Goal: Task Accomplishment & Management: Manage account settings

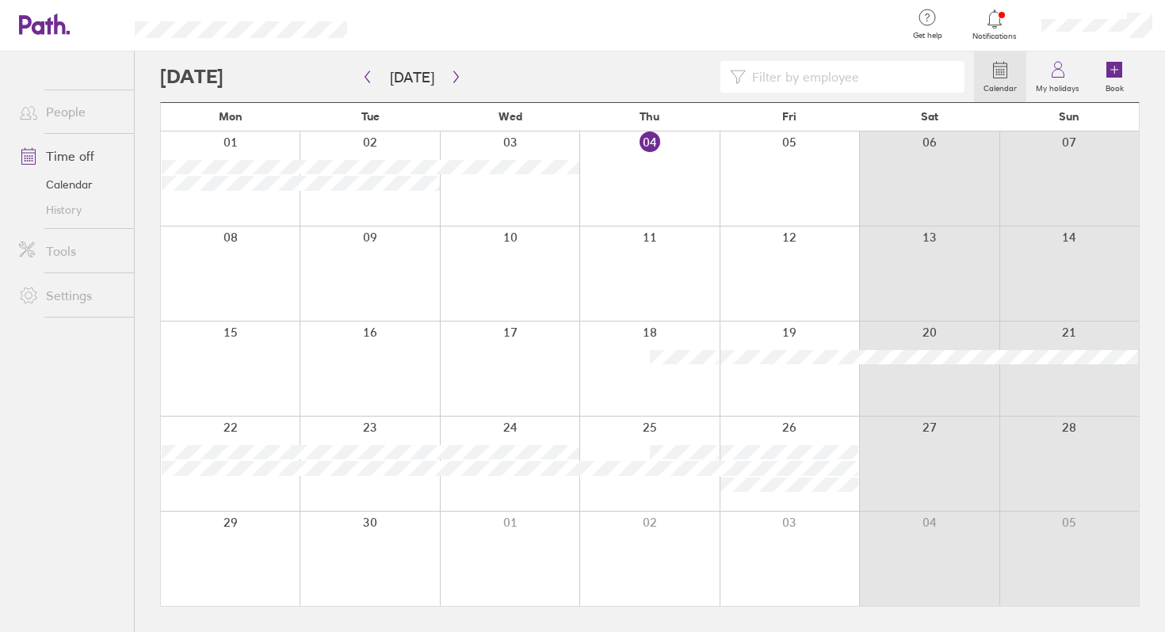
click at [656, 250] on div at bounding box center [648, 274] width 139 height 94
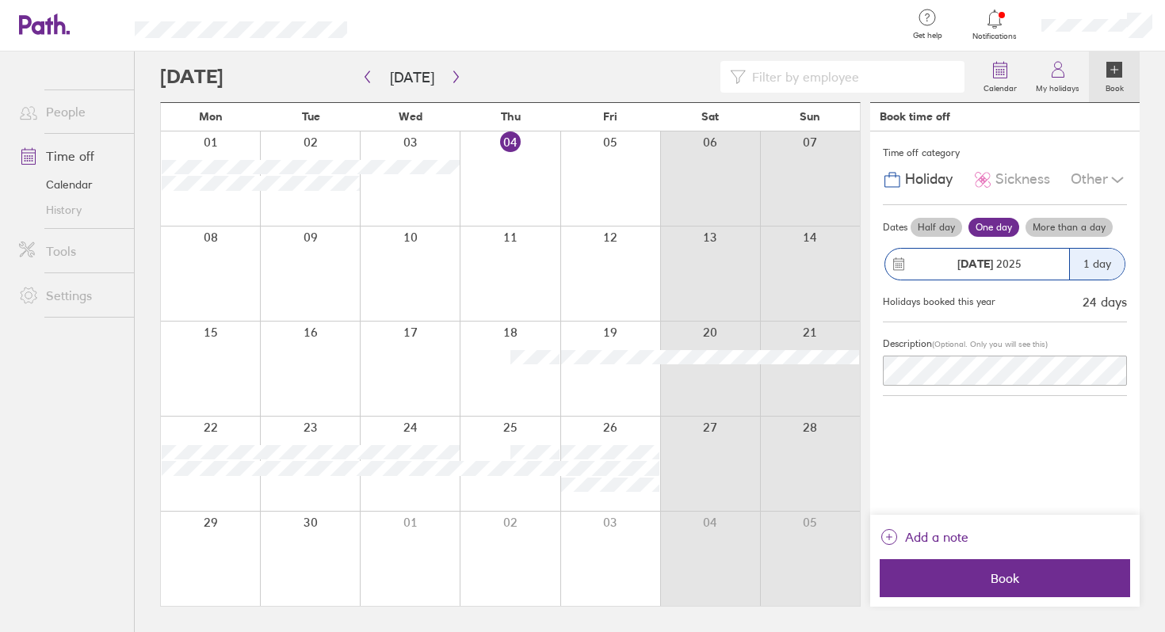
click at [1028, 268] on div "[DATE]" at bounding box center [989, 263] width 160 height 13
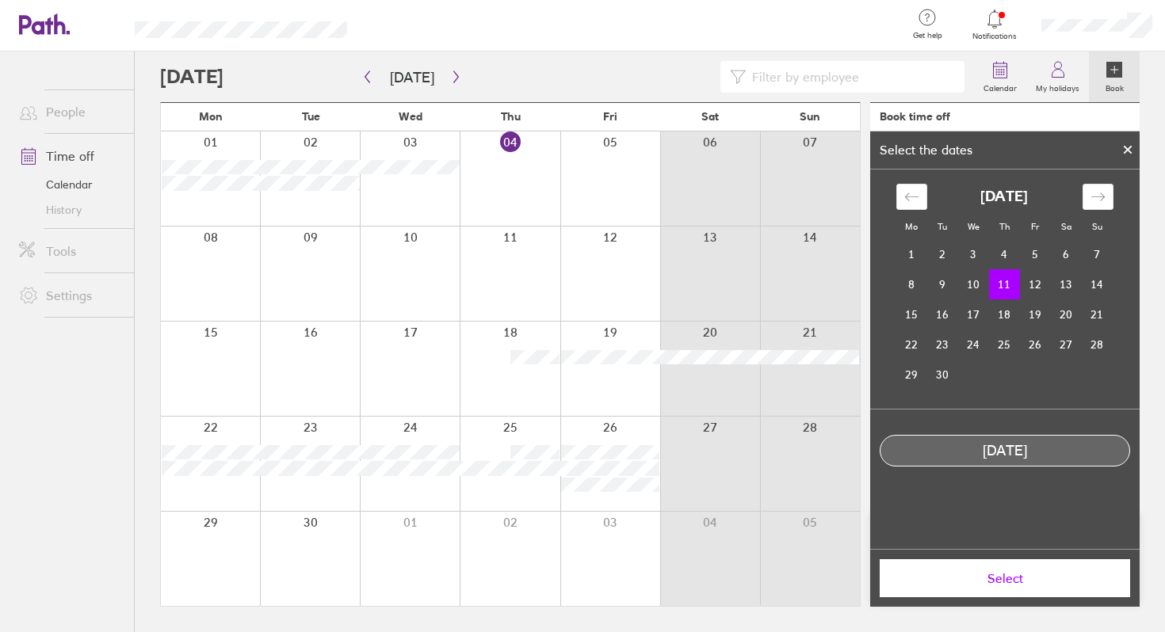
click at [1129, 147] on icon at bounding box center [1127, 150] width 6 height 6
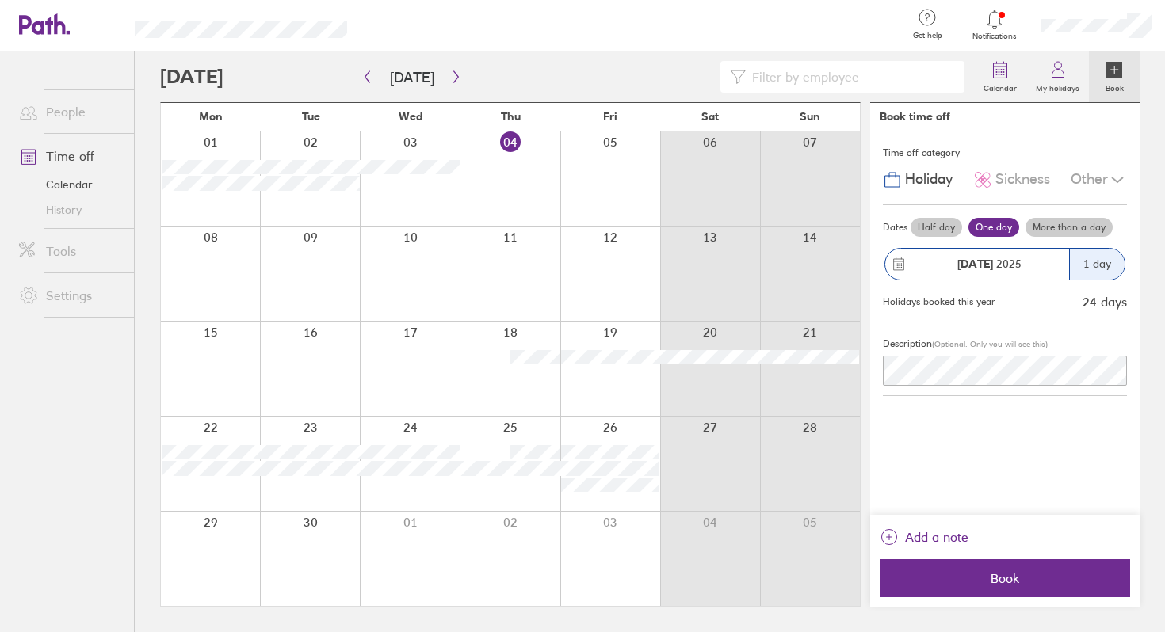
click at [1050, 223] on label "More than a day" at bounding box center [1068, 227] width 87 height 19
click at [0, 0] on input "More than a day" at bounding box center [0, 0] width 0 height 0
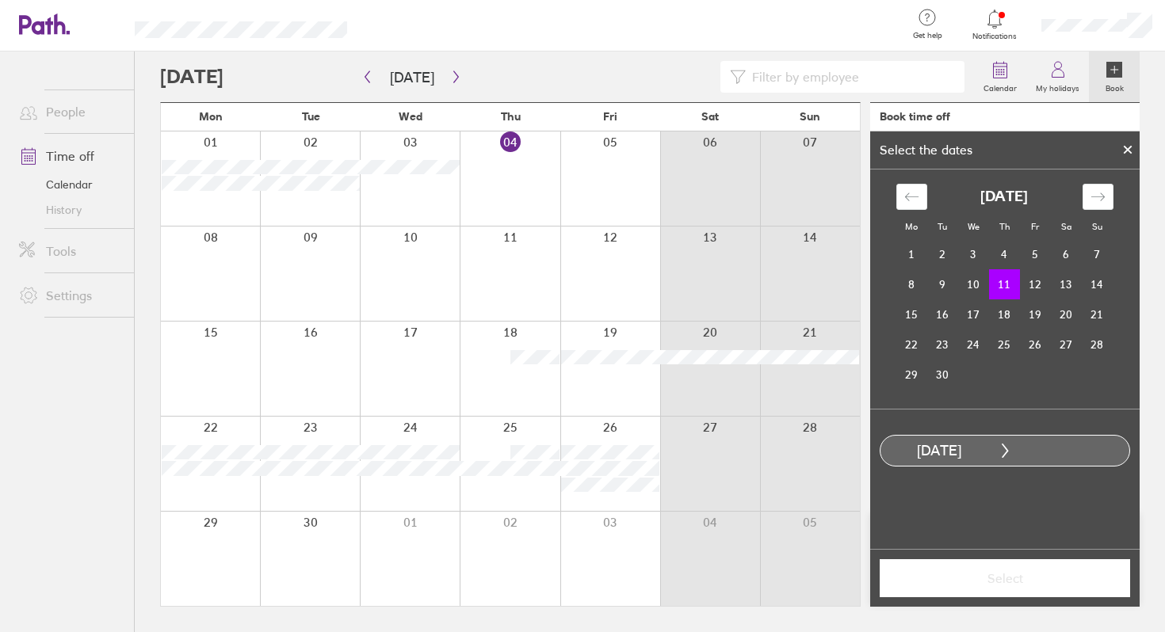
click at [1134, 143] on div at bounding box center [1127, 149] width 24 height 27
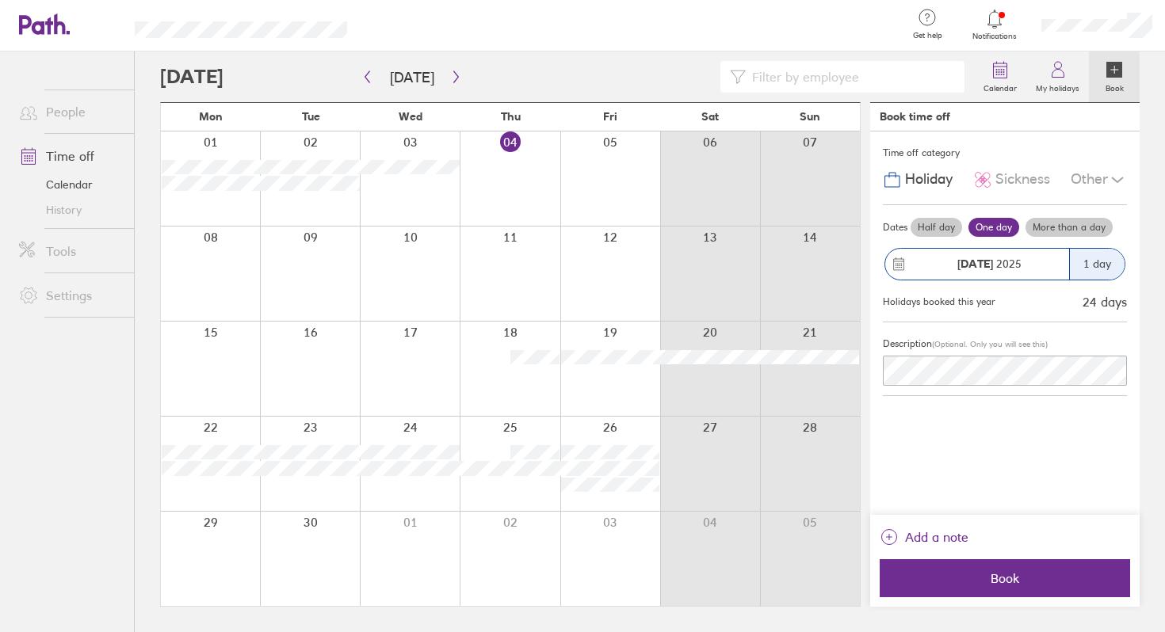
click at [930, 221] on label "Half day" at bounding box center [935, 227] width 51 height 19
click at [0, 0] on input "Half day" at bounding box center [0, 0] width 0 height 0
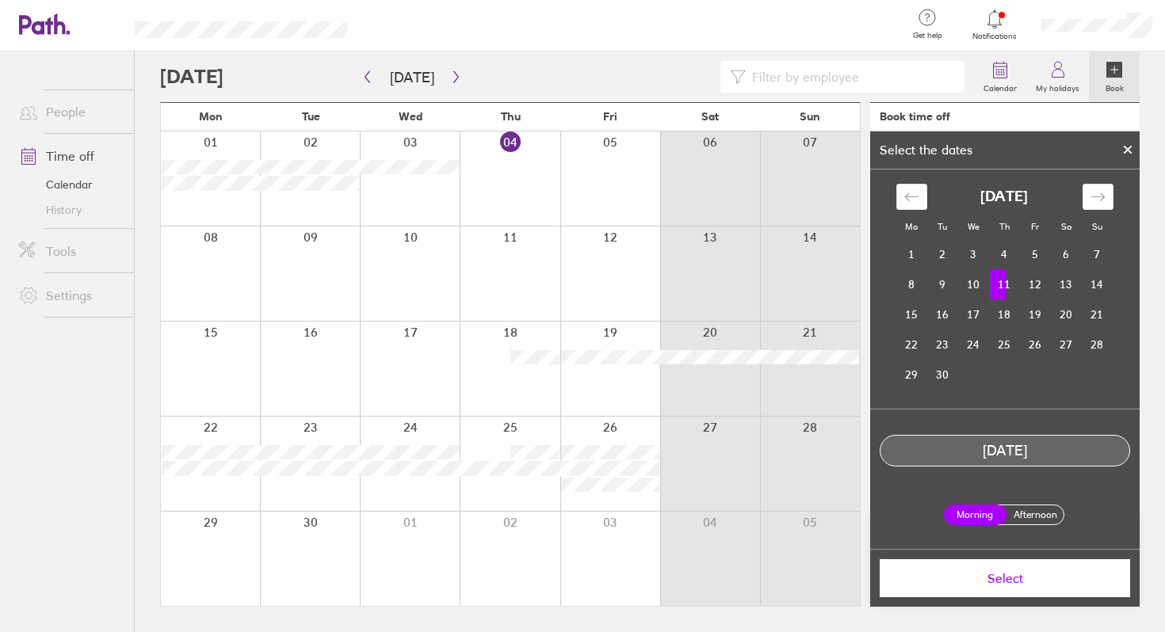
click at [1032, 513] on label "Afternoon" at bounding box center [1034, 514] width 63 height 19
click at [0, 0] on input "Afternoon" at bounding box center [0, 0] width 0 height 0
click at [993, 576] on span "Select" at bounding box center [1004, 578] width 228 height 14
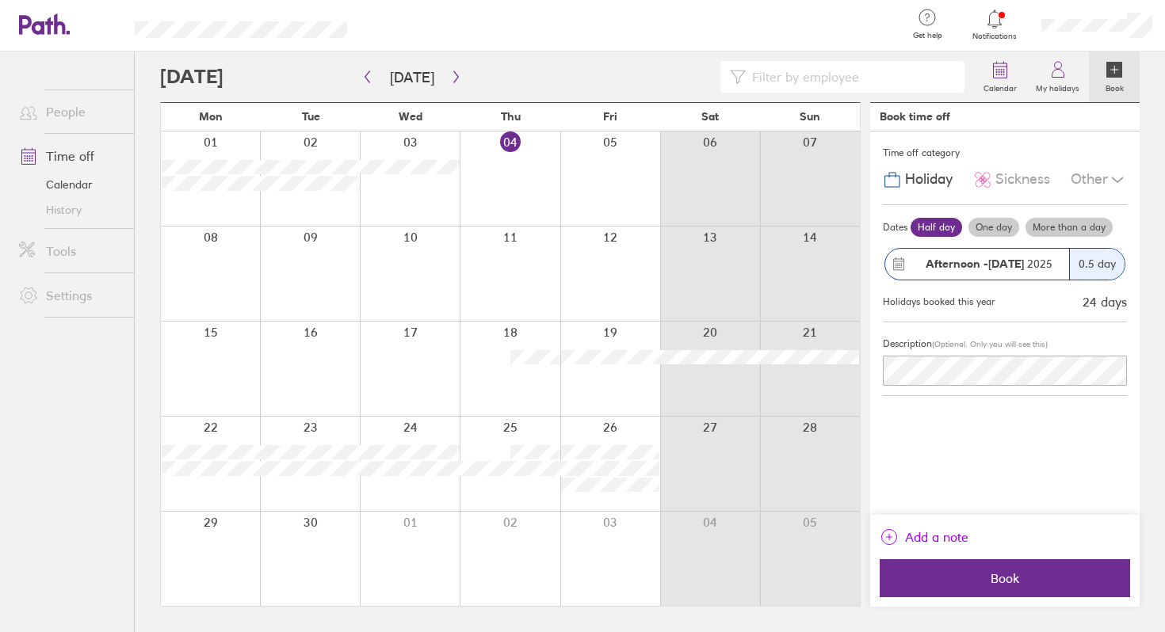
click at [932, 533] on span "Add a note" at bounding box center [936, 536] width 63 height 25
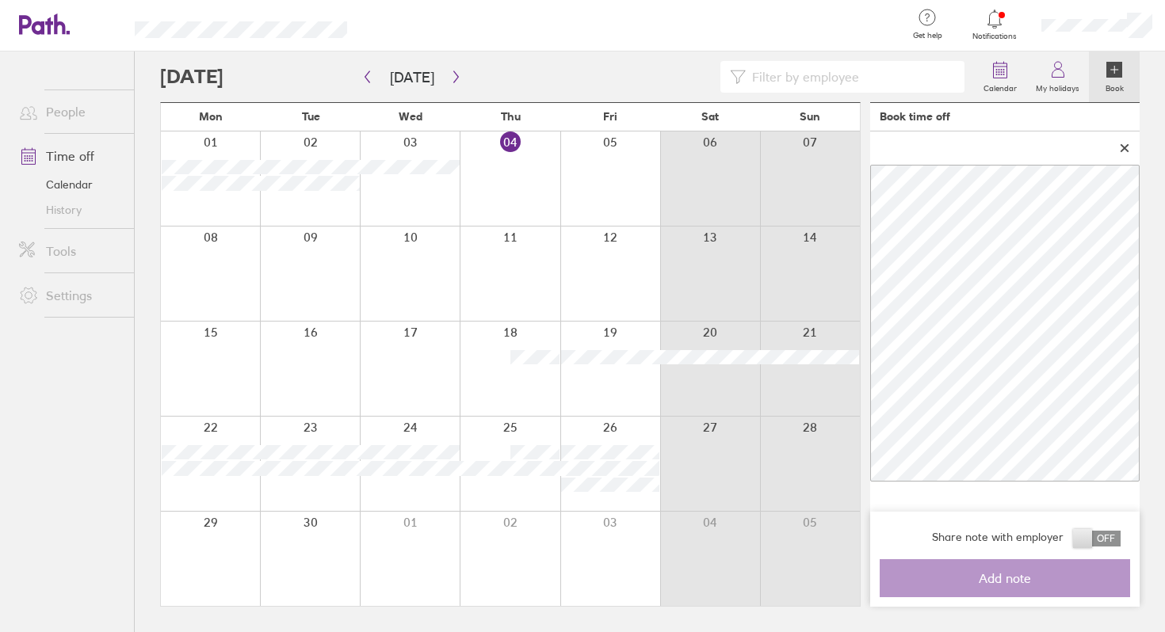
click at [1085, 534] on span at bounding box center [1097, 539] width 48 height 16
click at [1120, 543] on input "checkbox" at bounding box center [1120, 543] width 0 height 0
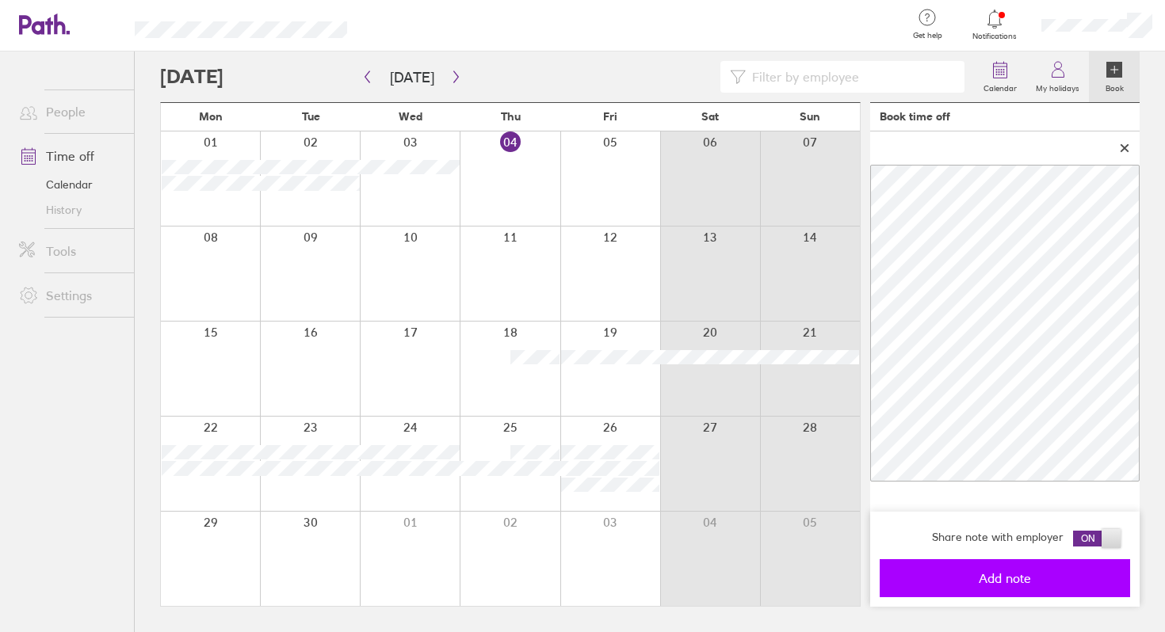
click at [1005, 585] on button "Add note" at bounding box center [1004, 578] width 250 height 38
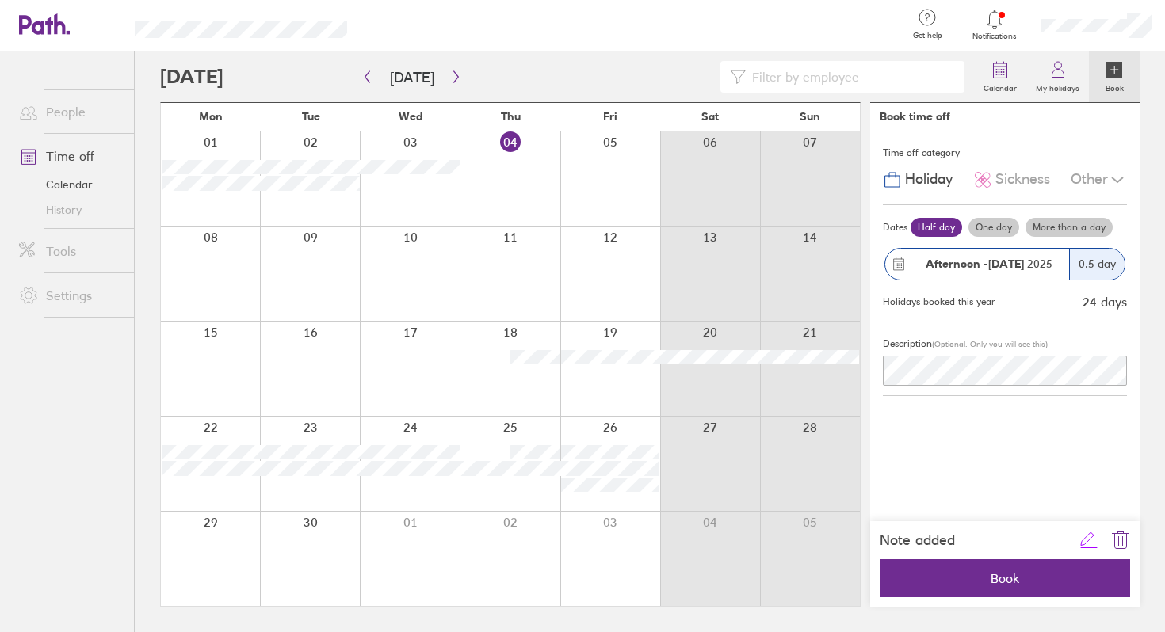
click at [1086, 539] on icon "link" at bounding box center [1088, 540] width 19 height 19
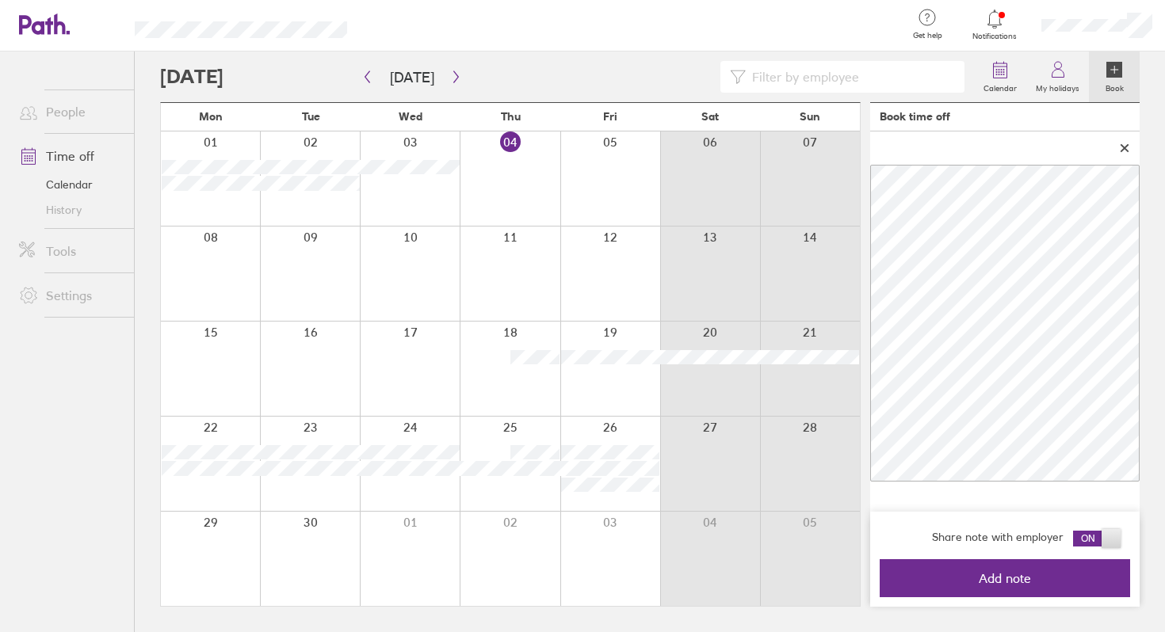
click at [802, 181] on main "[DATE] [DATE] Mon Tue Wed Thu Fri Sat Sun 01 02 03 04 05 06 07 08 09 10 11 12 1…" at bounding box center [649, 341] width 979 height 581
click at [744, 189] on main "[DATE] [DATE] Mon Tue Wed Thu Fri Sat Sun 01 02 03 04 05 06 07 08 09 10 11 12 1…" at bounding box center [649, 341] width 979 height 581
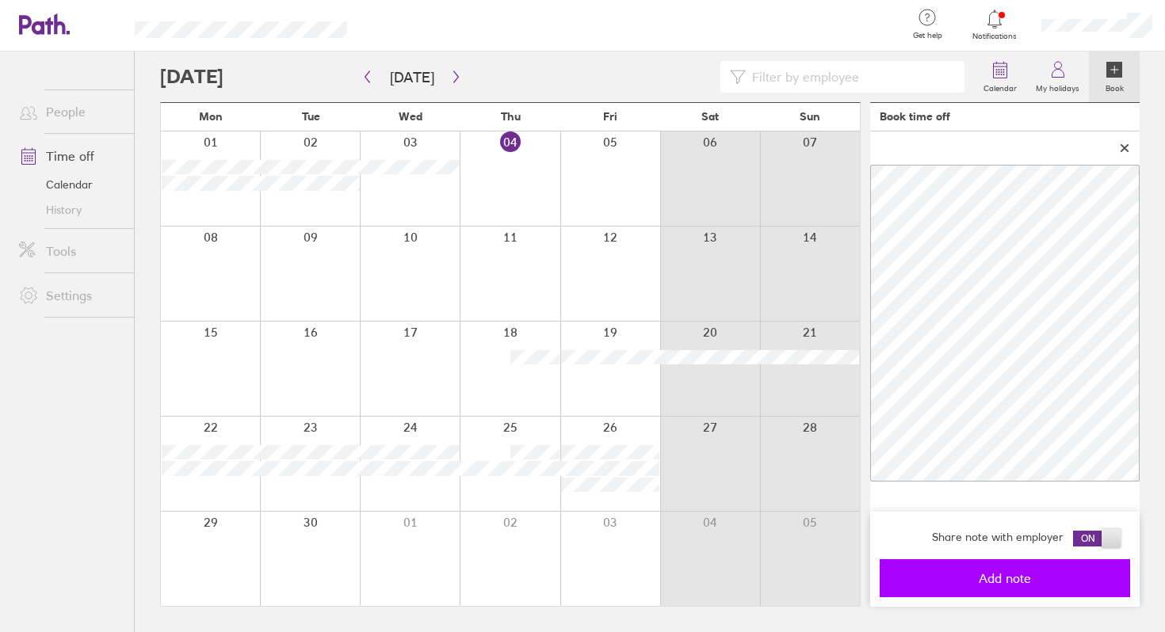
click at [1026, 569] on button "Add note" at bounding box center [1004, 578] width 250 height 38
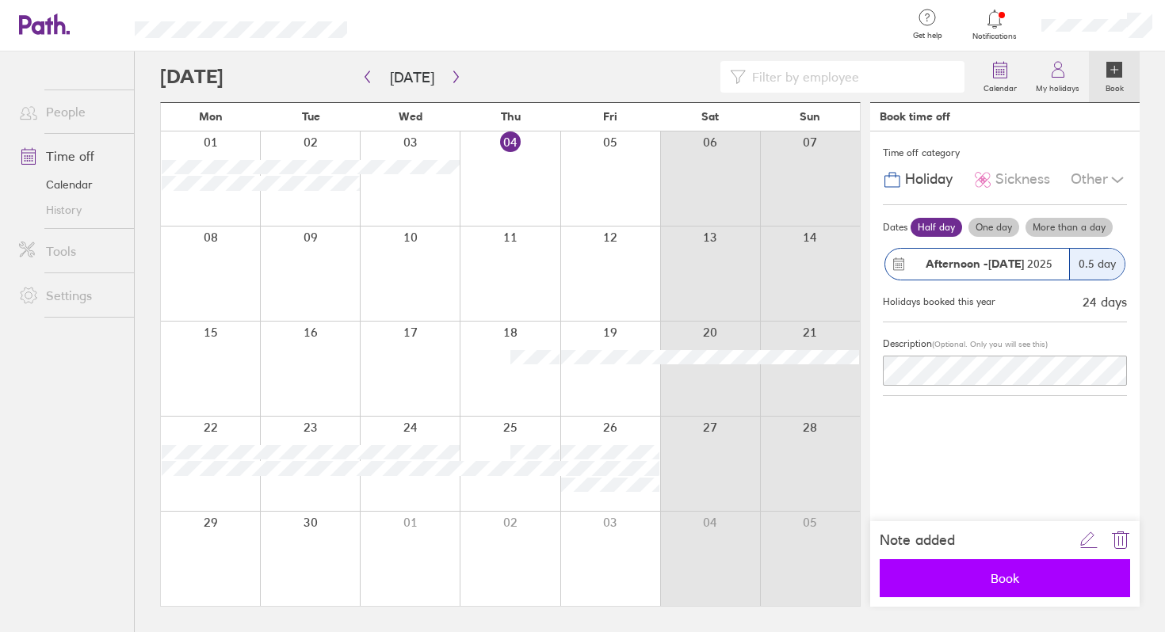
click at [1001, 580] on span "Book" at bounding box center [1004, 578] width 228 height 14
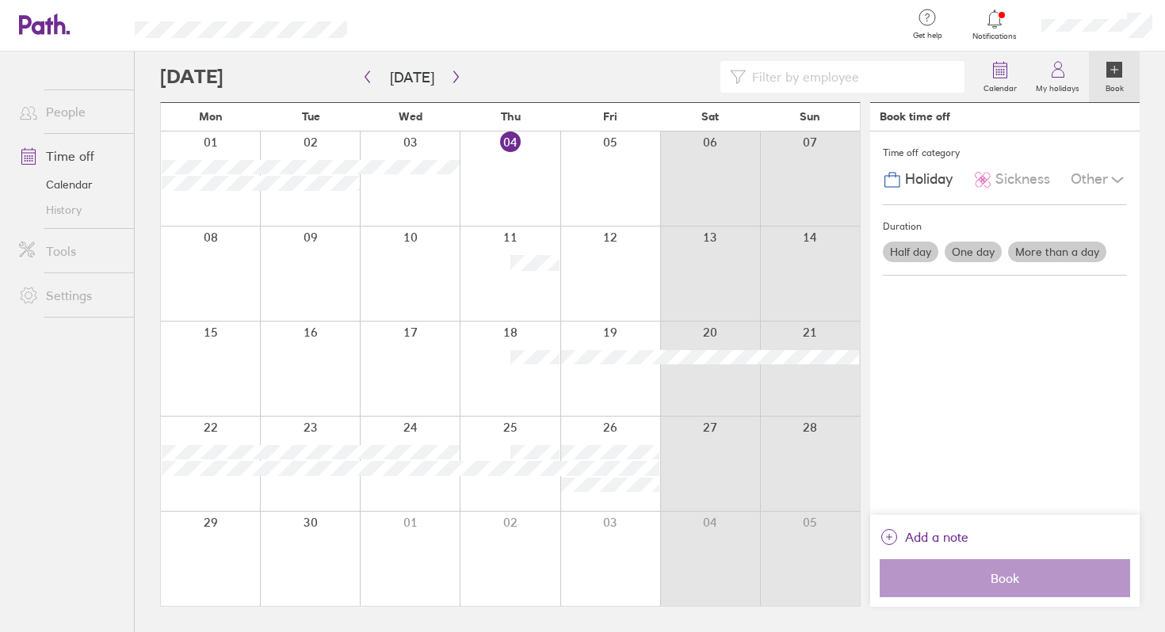
click at [906, 247] on label "Half day" at bounding box center [910, 252] width 55 height 21
click at [0, 0] on input "Half day" at bounding box center [0, 0] width 0 height 0
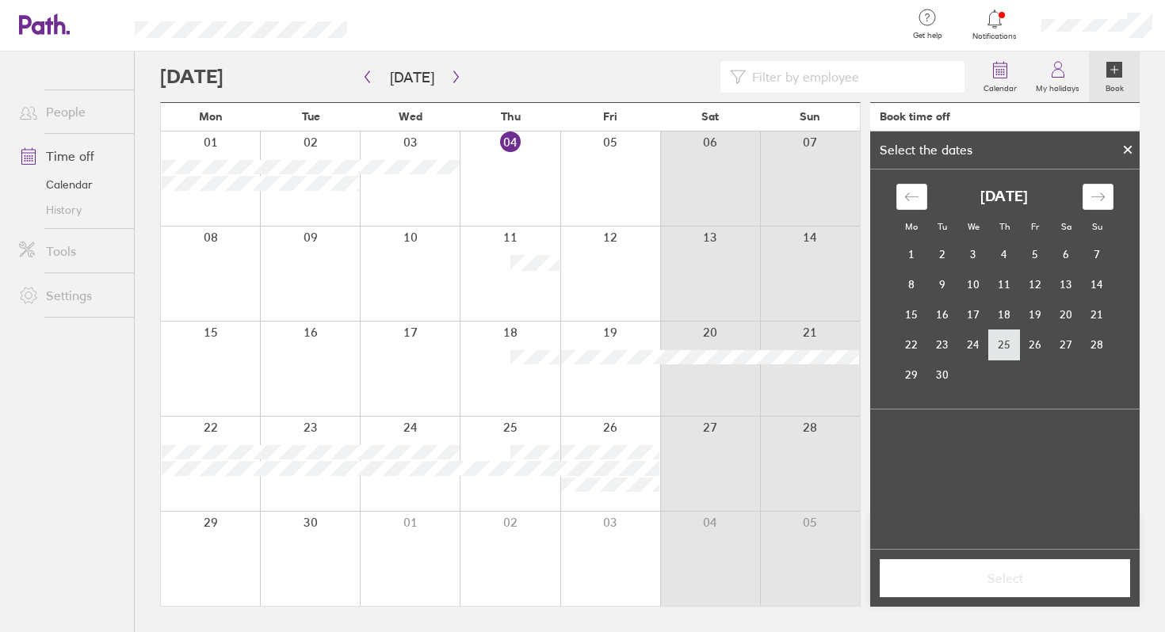
click at [1009, 336] on td "25" at bounding box center [1004, 345] width 31 height 30
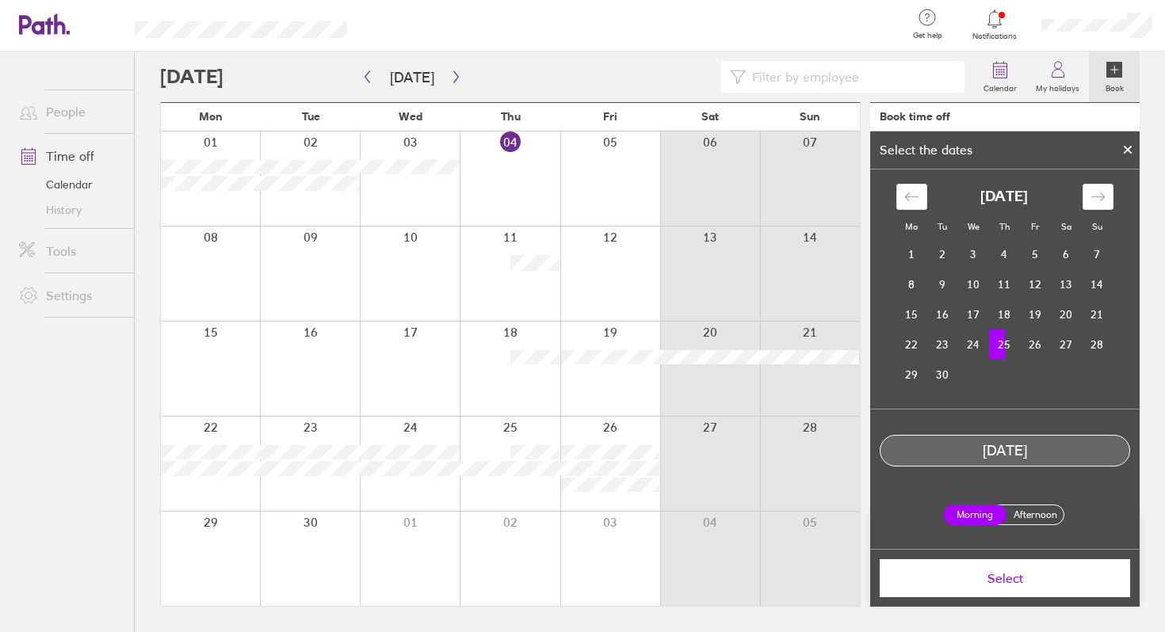
click at [1034, 508] on label "Afternoon" at bounding box center [1034, 514] width 63 height 19
click at [0, 0] on input "Afternoon" at bounding box center [0, 0] width 0 height 0
click at [1032, 570] on button "Select" at bounding box center [1004, 578] width 250 height 38
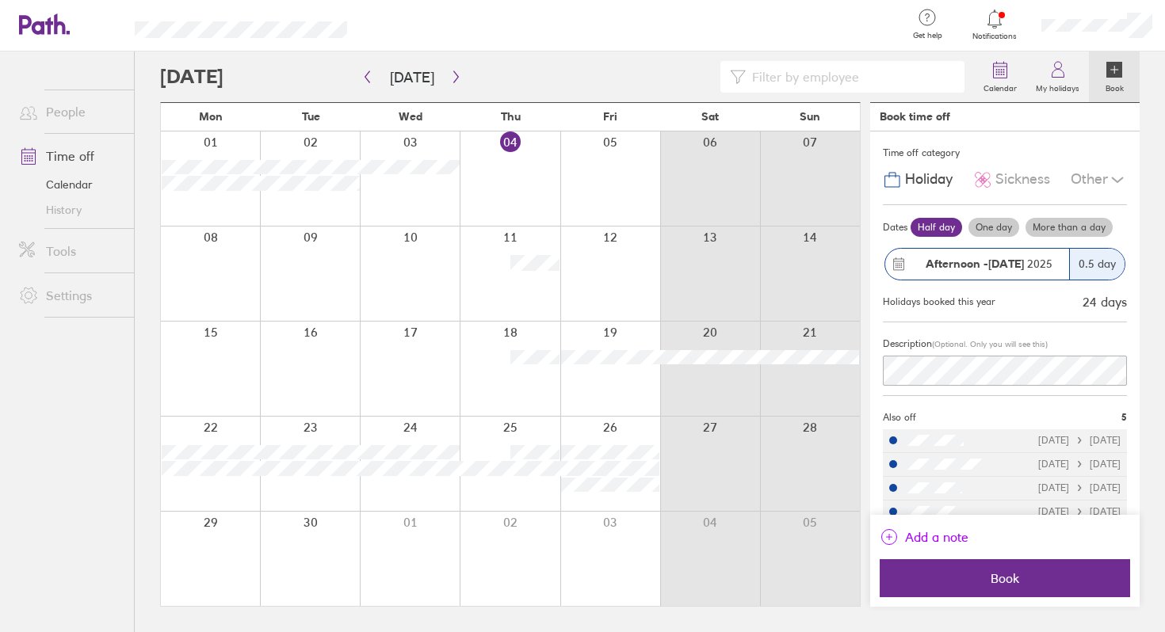
click at [948, 538] on span "Add a note" at bounding box center [936, 536] width 63 height 25
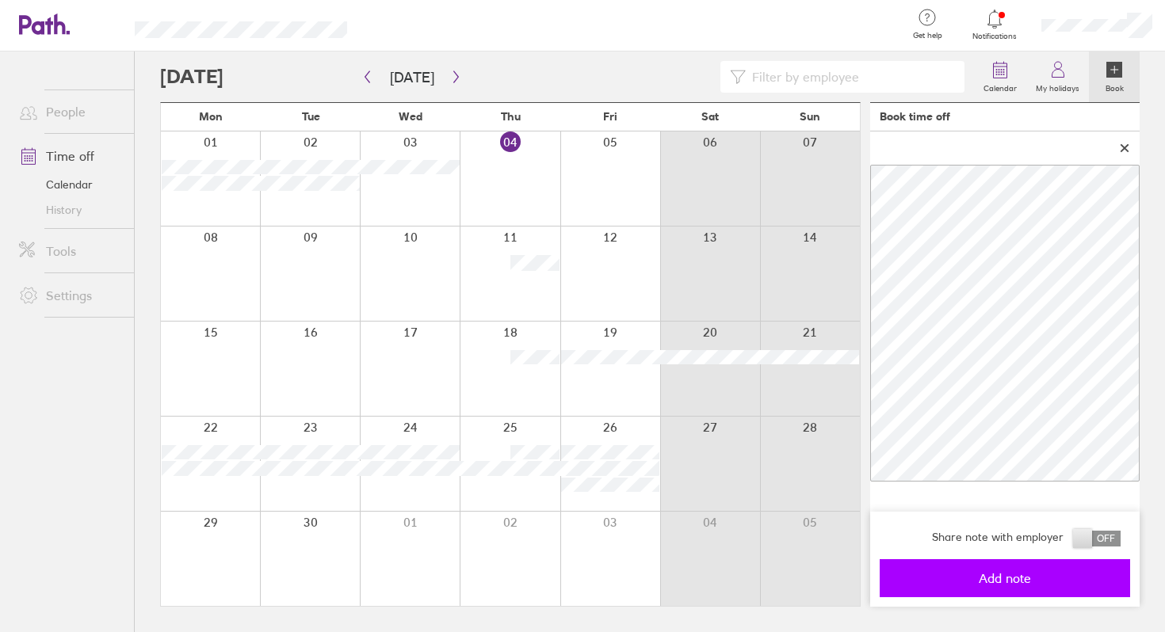
click at [987, 570] on button "Add note" at bounding box center [1004, 578] width 250 height 38
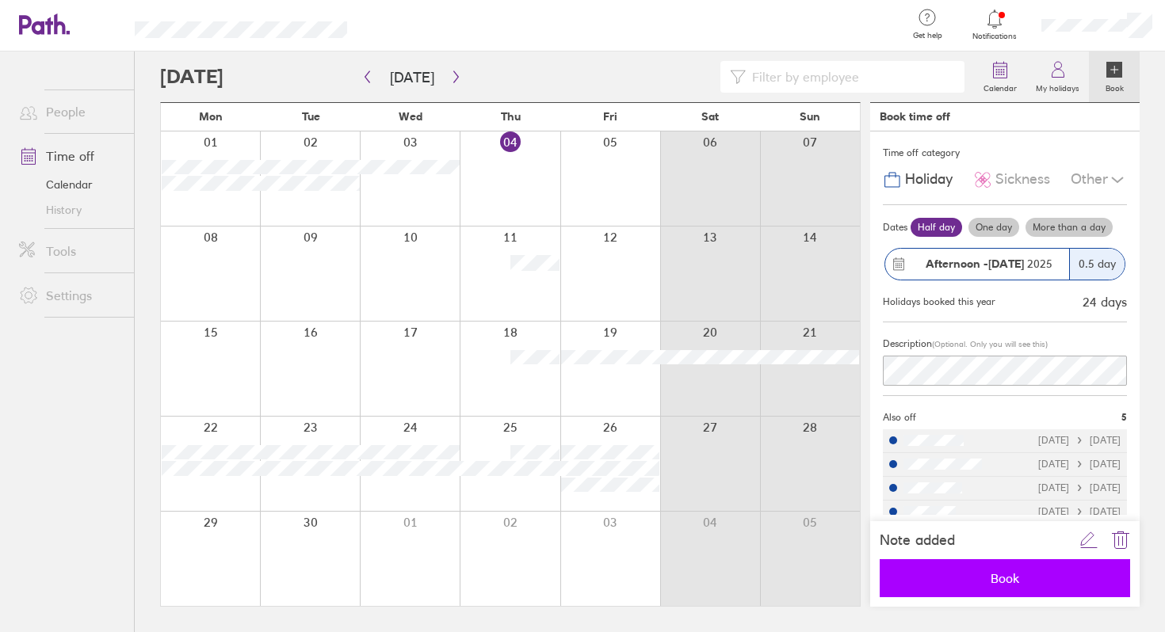
click at [992, 575] on span "Book" at bounding box center [1004, 578] width 228 height 14
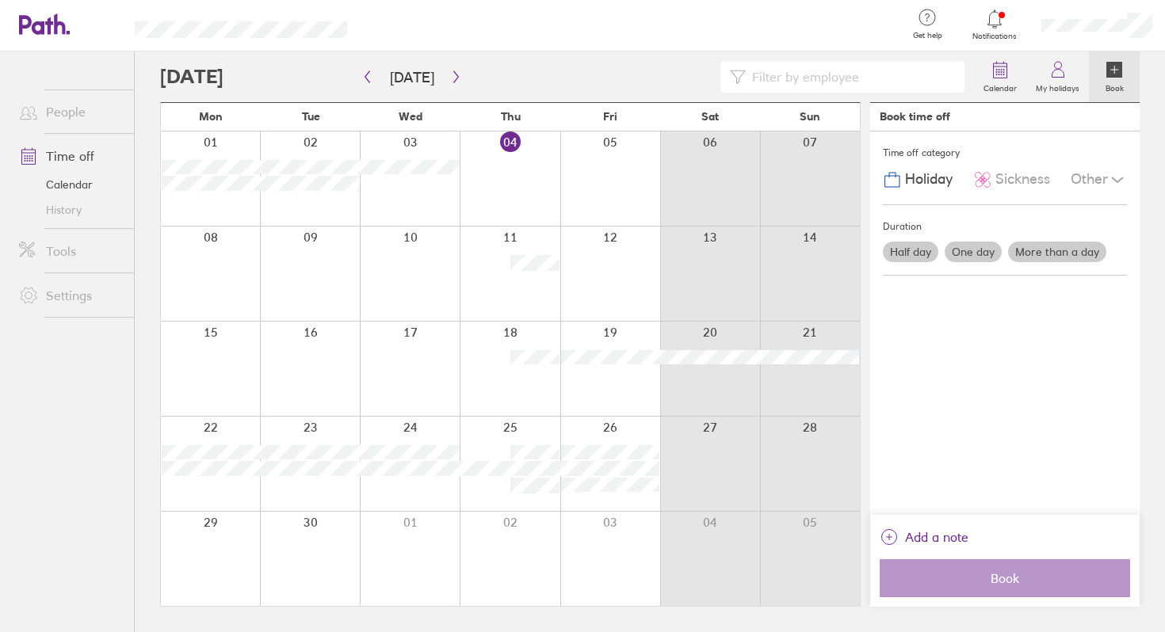
click at [986, 247] on label "One day" at bounding box center [972, 252] width 57 height 21
click at [0, 0] on input "One day" at bounding box center [0, 0] width 0 height 0
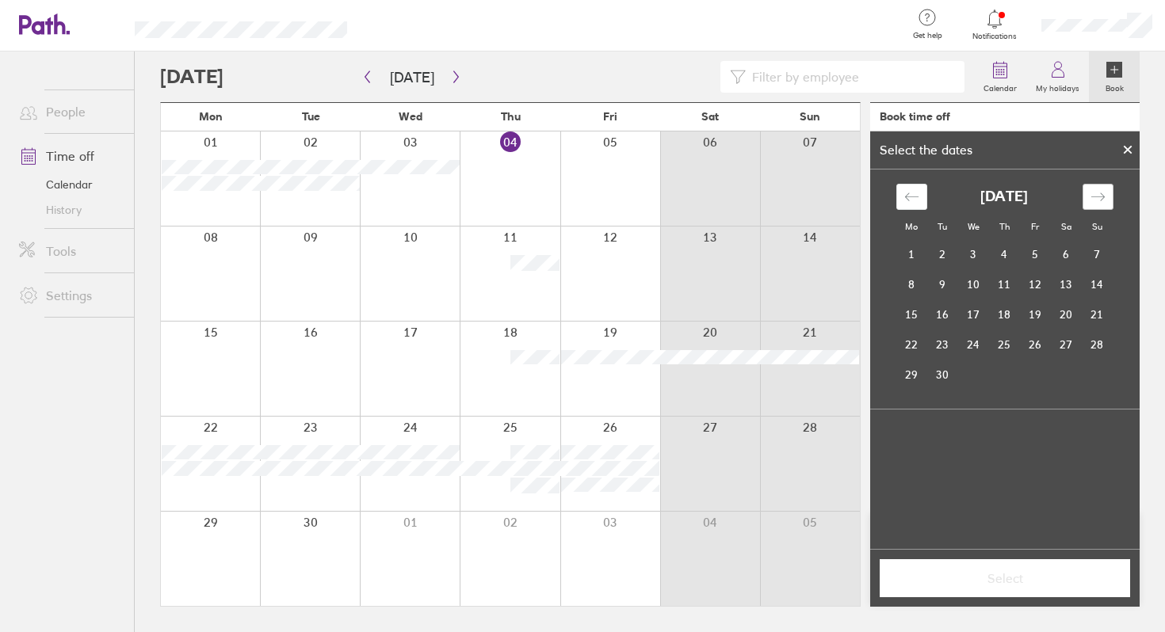
click at [1100, 193] on icon "Move forward to switch to the next month." at bounding box center [1096, 197] width 13 height 8
click at [1042, 318] on td "14" at bounding box center [1035, 314] width 31 height 30
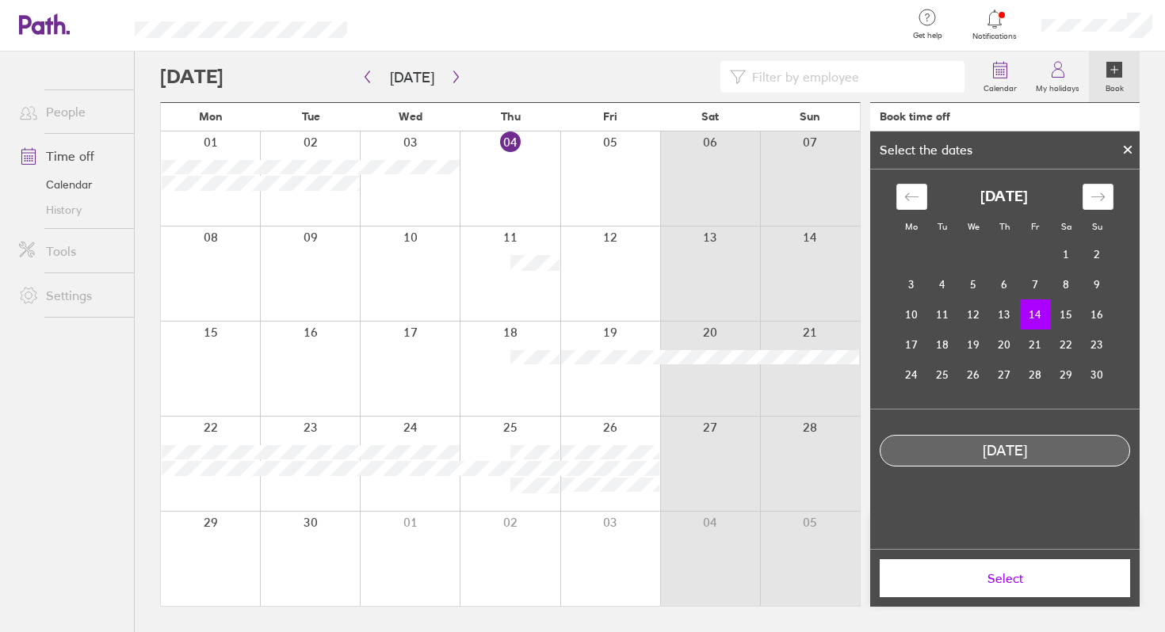
click at [947, 589] on button "Select" at bounding box center [1004, 578] width 250 height 38
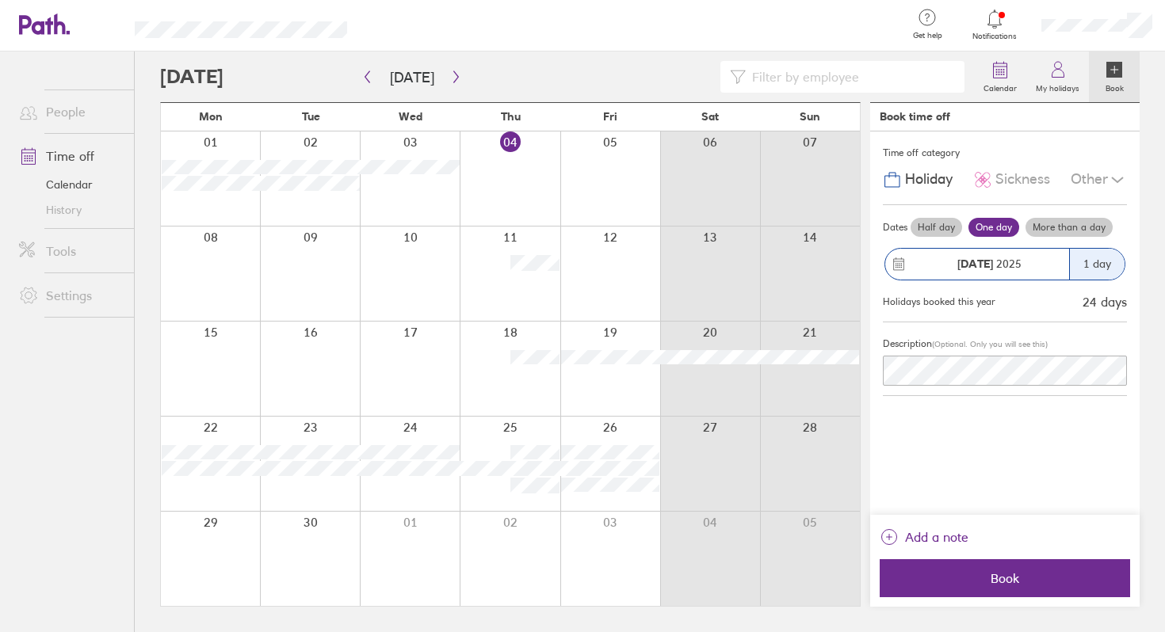
click at [947, 589] on button "Book" at bounding box center [1004, 578] width 250 height 38
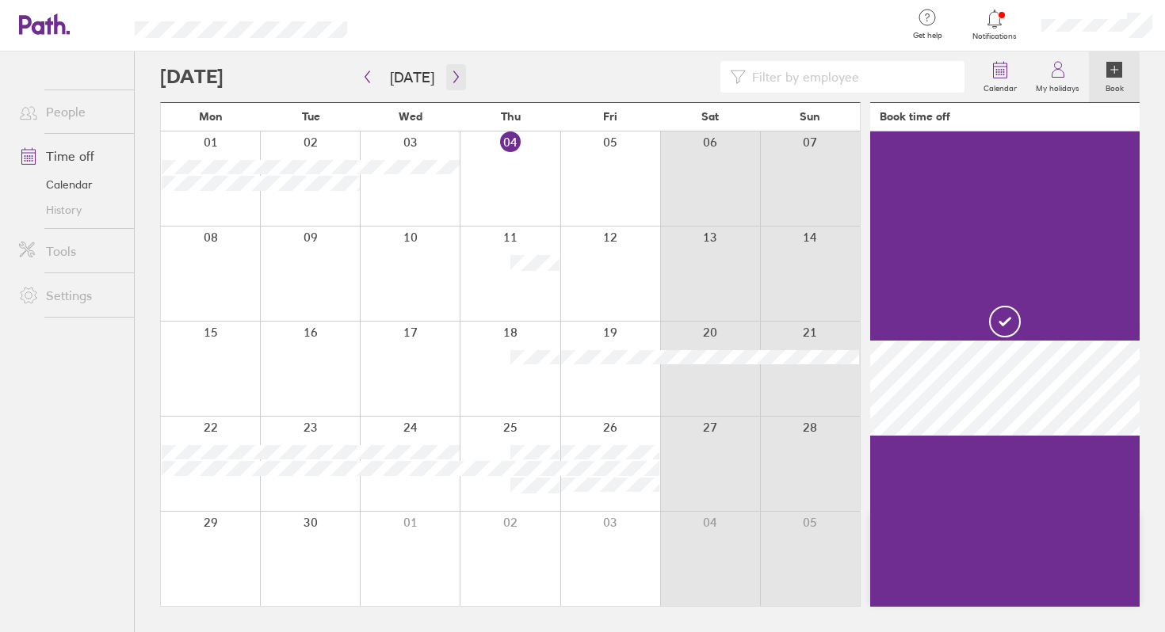
click at [452, 77] on icon "button" at bounding box center [456, 77] width 12 height 13
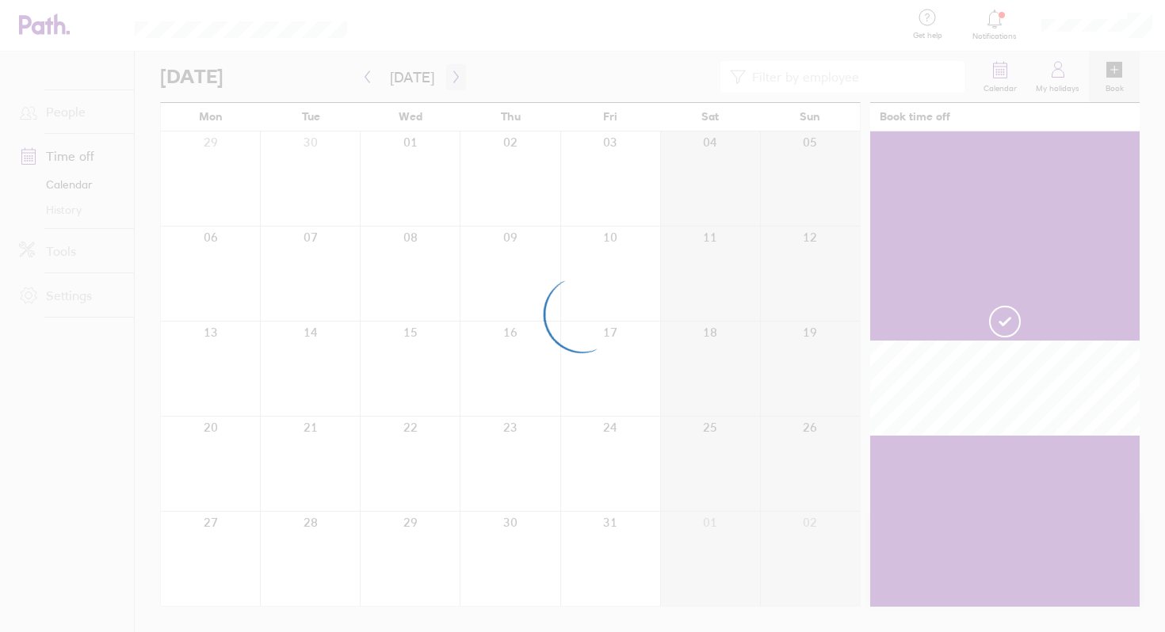
click at [452, 77] on div at bounding box center [582, 316] width 1165 height 632
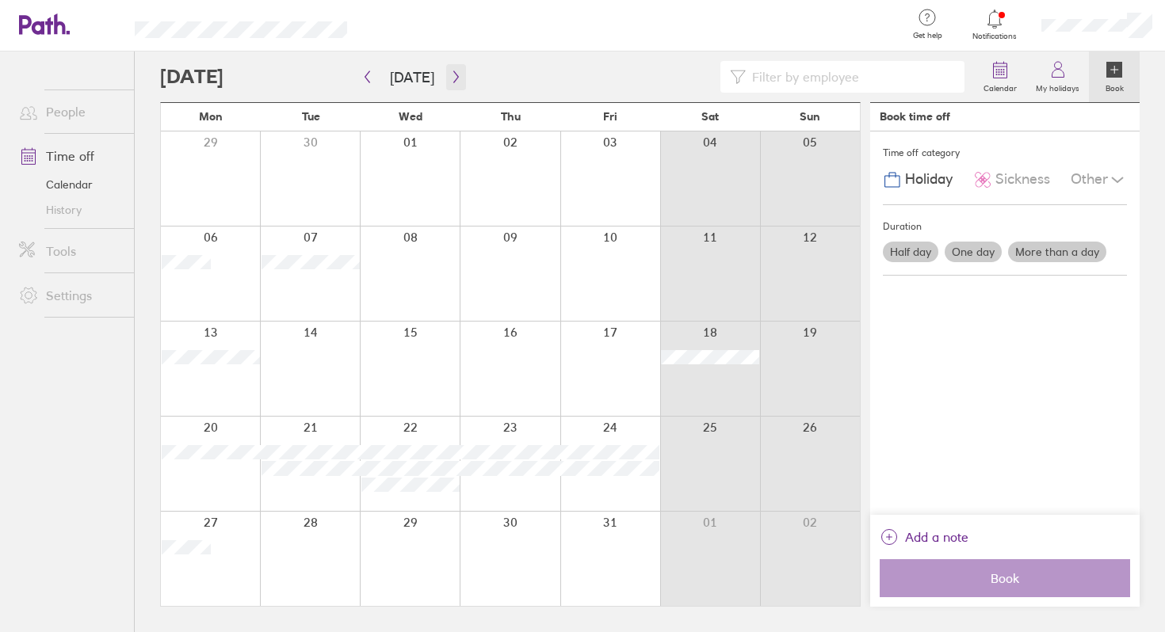
click at [453, 74] on icon "button" at bounding box center [455, 77] width 5 height 12
